Goal: Complete application form

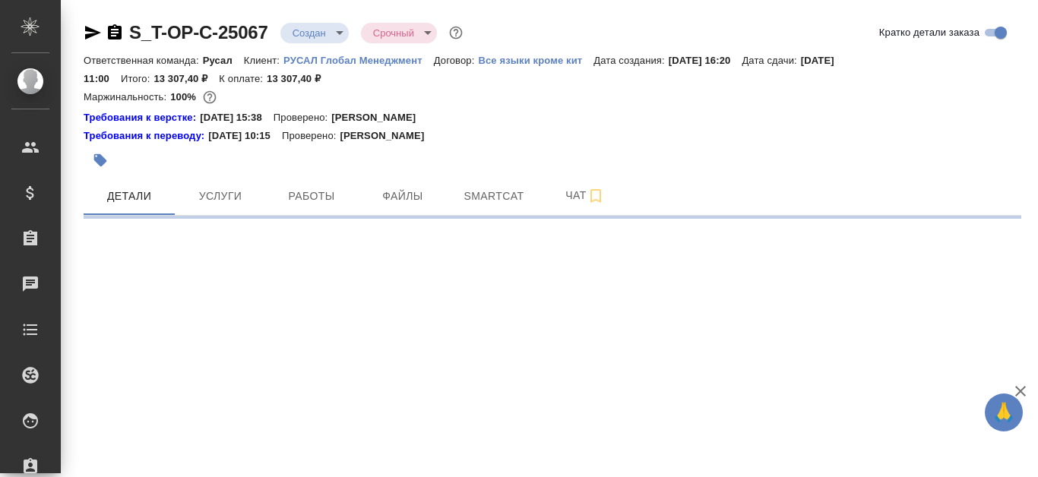
select select "RU"
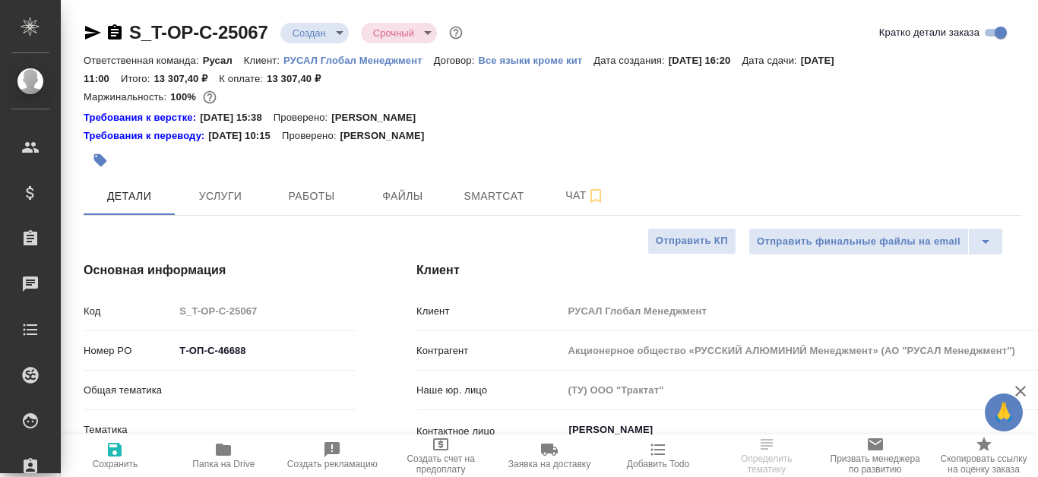
type textarea "x"
type input "[PERSON_NAME]"
type input "Русал"
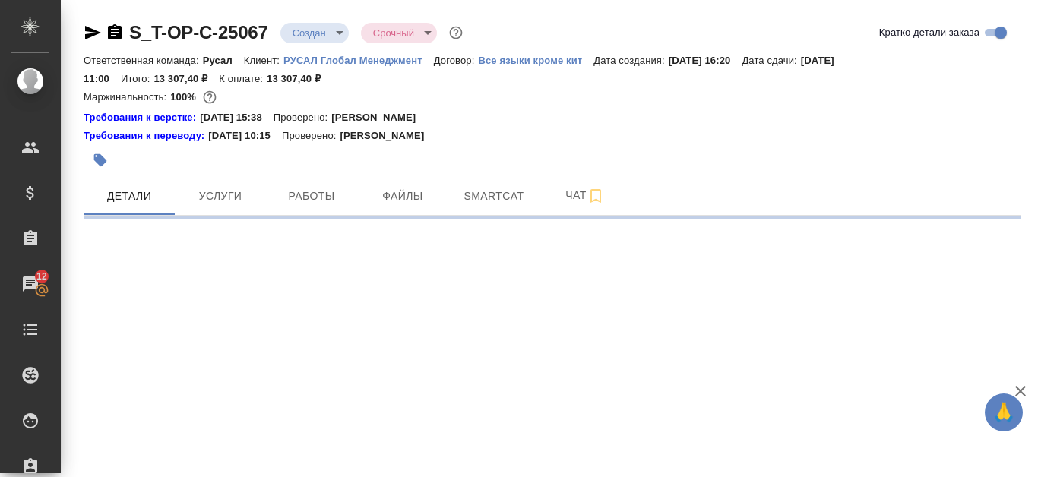
select select "RU"
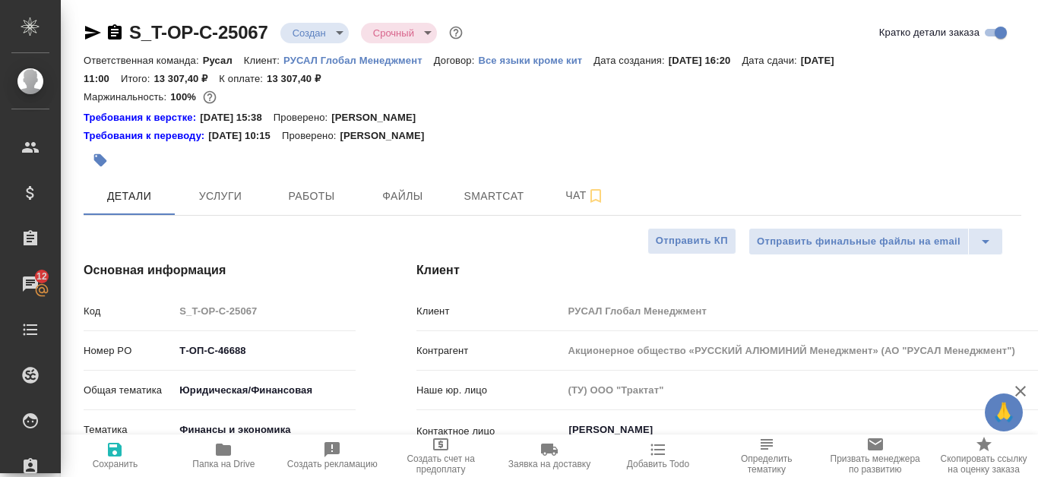
type textarea "x"
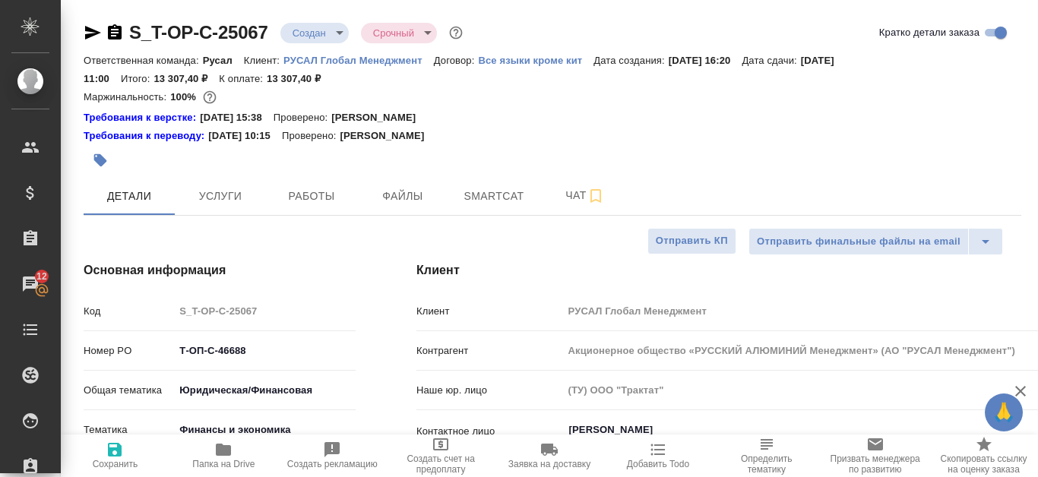
type textarea "x"
